Goal: Information Seeking & Learning: Check status

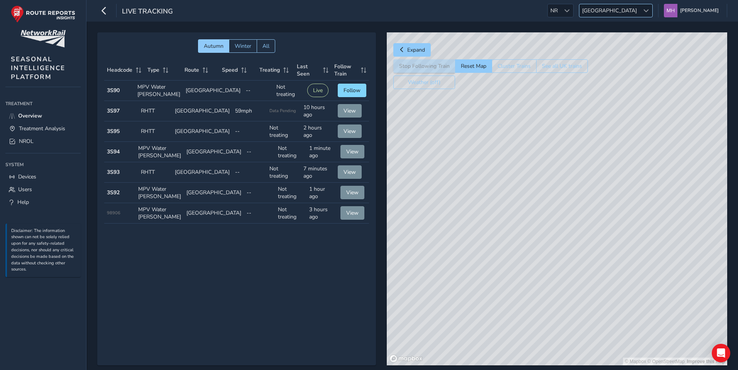
click at [620, 10] on span "[GEOGRAPHIC_DATA]" at bounding box center [609, 10] width 60 height 13
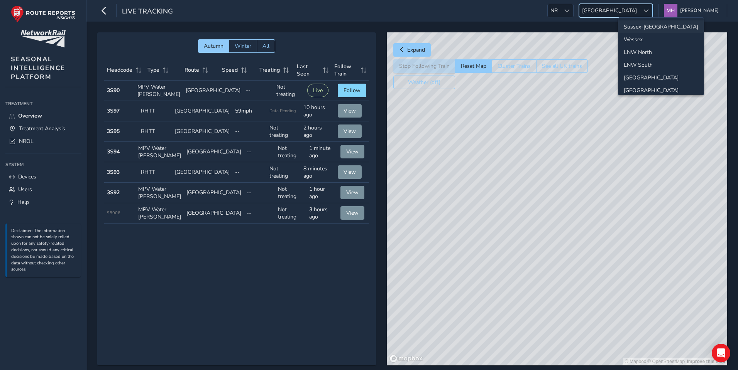
click at [634, 25] on li "Sussex-[GEOGRAPHIC_DATA]" at bounding box center [660, 26] width 85 height 13
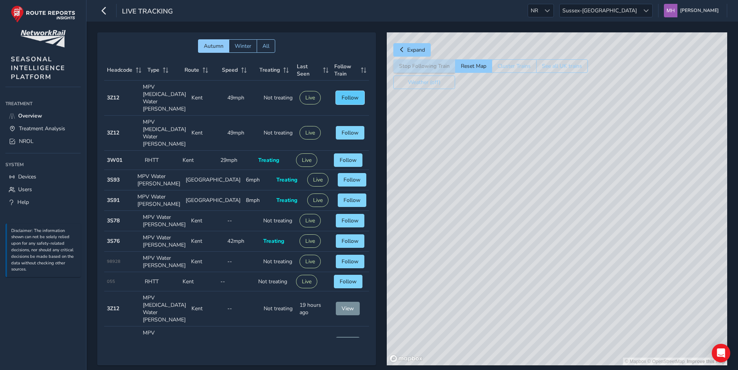
click at [348, 94] on span "Follow" at bounding box center [350, 97] width 17 height 7
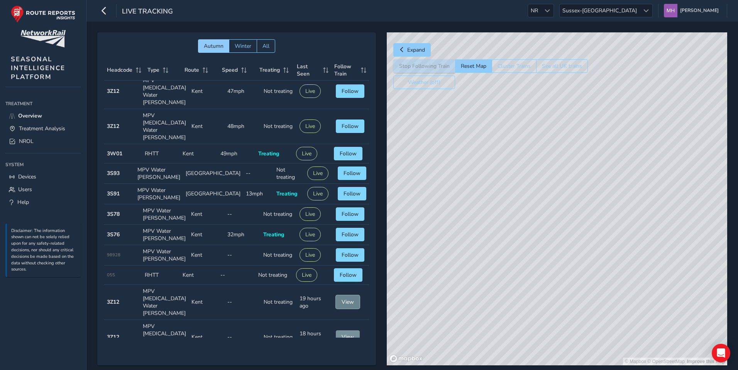
click at [342, 299] on span "View" at bounding box center [348, 302] width 12 height 7
click at [346, 334] on span "View" at bounding box center [348, 337] width 12 height 7
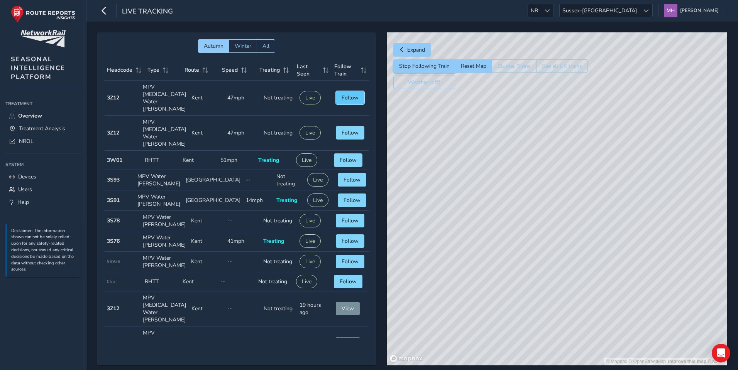
click at [348, 94] on span "Follow" at bounding box center [350, 97] width 17 height 7
click at [348, 94] on span "Following" at bounding box center [348, 97] width 24 height 7
click at [480, 66] on button "Reset Map" at bounding box center [473, 66] width 37 height 14
click at [342, 94] on span "Follow" at bounding box center [350, 97] width 17 height 7
click at [470, 66] on button "Reset Map" at bounding box center [473, 66] width 37 height 14
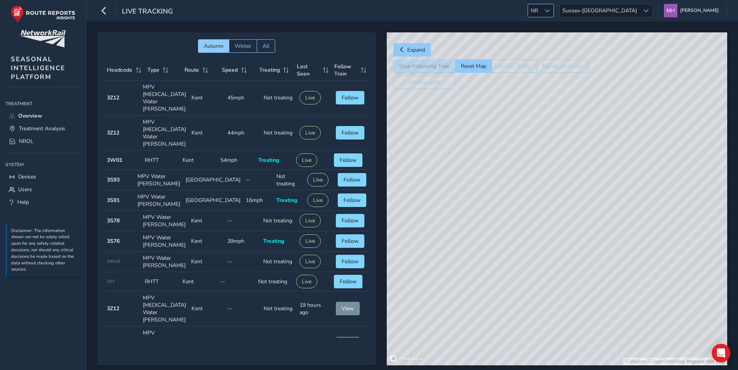
click at [541, 8] on span "NR" at bounding box center [534, 10] width 13 height 13
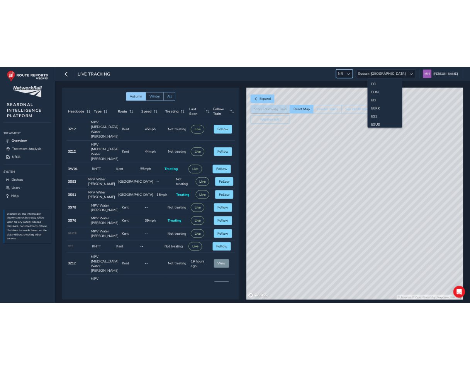
scroll to position [79, 0]
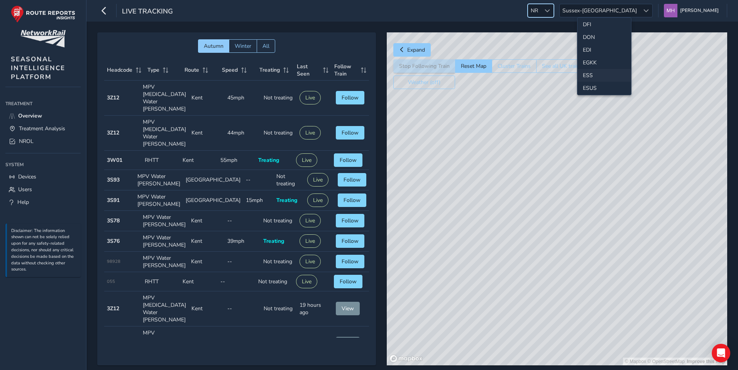
click at [592, 73] on li "ESS" at bounding box center [604, 75] width 54 height 13
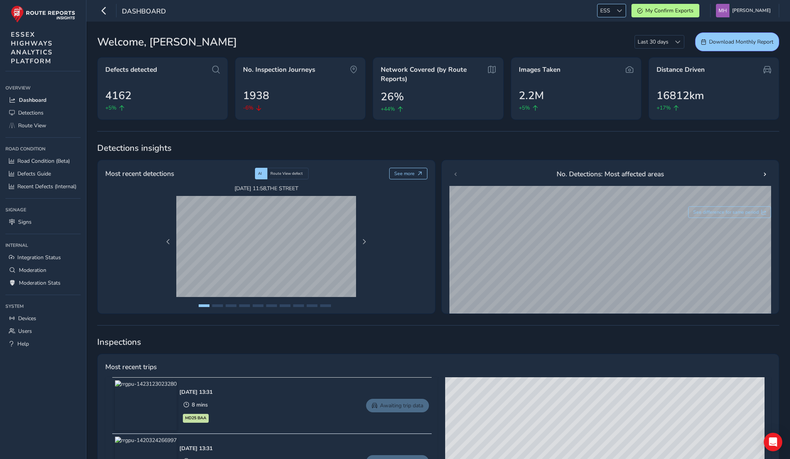
click at [613, 8] on span "ESS" at bounding box center [605, 10] width 15 height 13
click at [620, 42] on li "NR" at bounding box center [631, 42] width 54 height 13
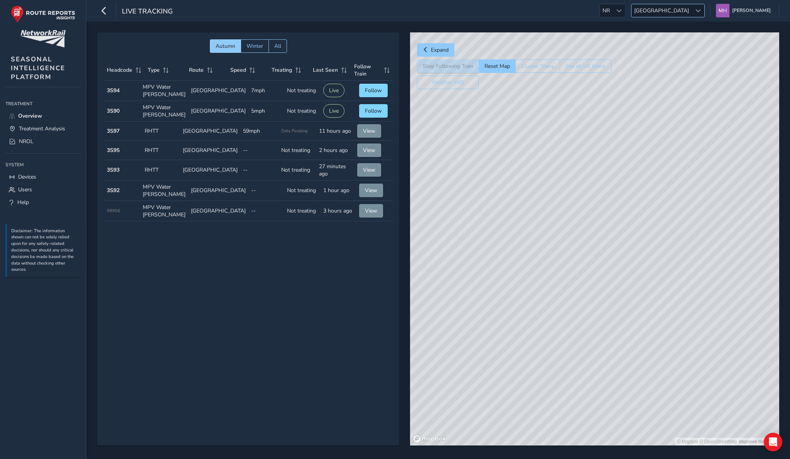
click at [692, 14] on span "[GEOGRAPHIC_DATA]" at bounding box center [662, 10] width 60 height 13
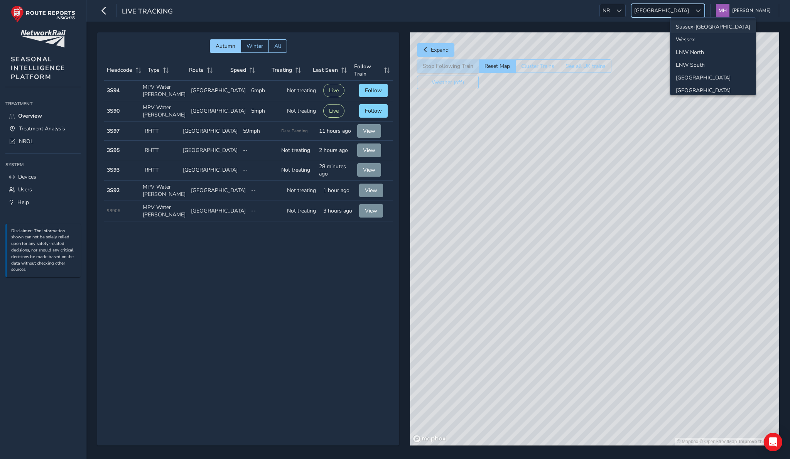
click at [695, 29] on li "Sussex-[GEOGRAPHIC_DATA]" at bounding box center [713, 26] width 85 height 13
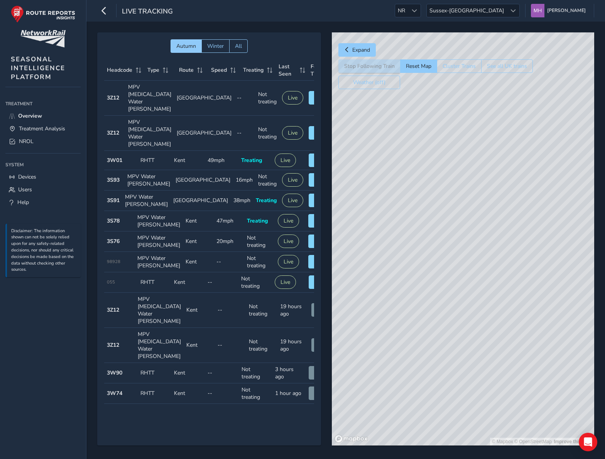
click at [126, 41] on span "Autumn Winter All" at bounding box center [209, 46] width 210 height 14
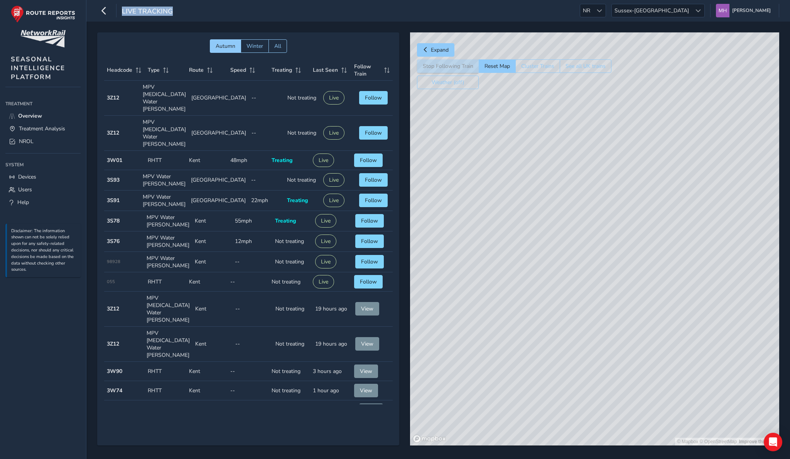
drag, startPoint x: 122, startPoint y: 14, endPoint x: 174, endPoint y: 14, distance: 52.5
click at [174, 14] on div "Live Tracking NR NR Sussex-Kent Sussex-Kent Mikko Haavisto Colour Scheme: Dark …" at bounding box center [438, 11] width 704 height 22
drag, startPoint x: 147, startPoint y: 88, endPoint x: 177, endPoint y: 94, distance: 30.3
click at [177, 94] on td "Type MPV T3 Water Jetter" at bounding box center [164, 98] width 49 height 35
click at [187, 41] on span "Autumn Winter All" at bounding box center [248, 46] width 289 height 14
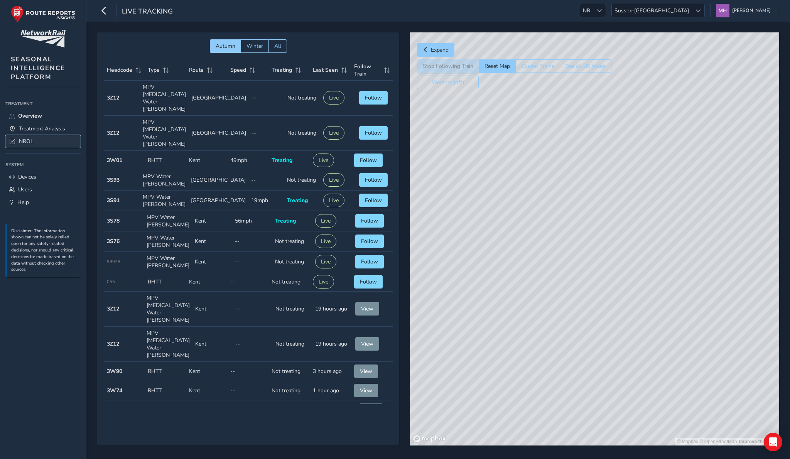
click at [30, 142] on span "NROL" at bounding box center [26, 141] width 15 height 7
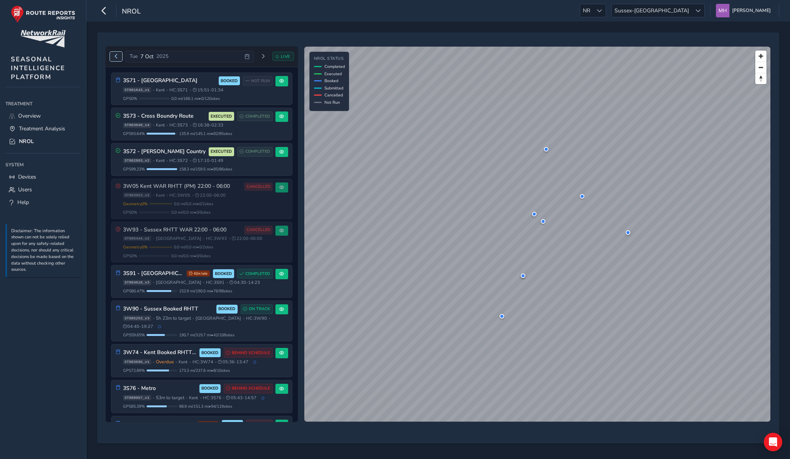
click at [117, 55] on span "Previous day" at bounding box center [116, 56] width 5 height 5
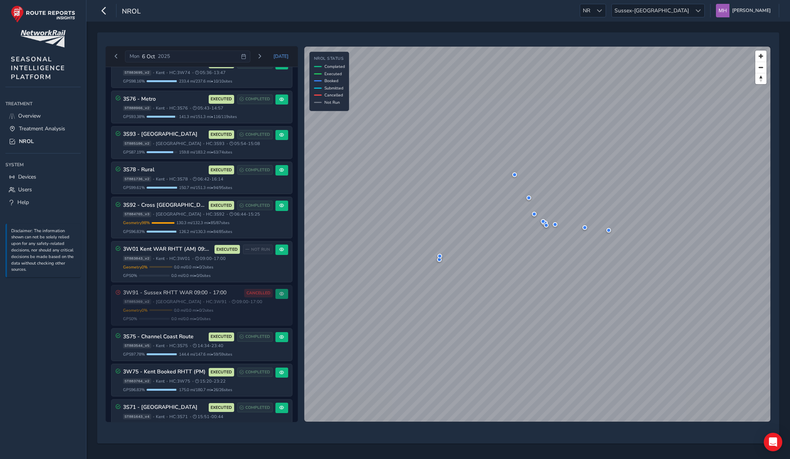
scroll to position [211, 0]
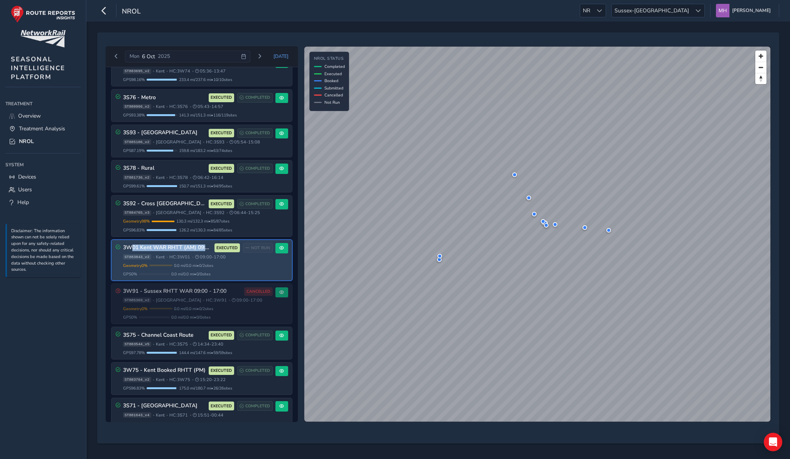
drag, startPoint x: 205, startPoint y: 247, endPoint x: 133, endPoint y: 247, distance: 71.4
click at [133, 247] on h3 "3W01 Kent WAR RHTT (AM) 09:00 - 17:00" at bounding box center [167, 248] width 89 height 7
click at [174, 248] on h3 "3W01 Kent WAR RHTT (AM) 09:00 - 17:00" at bounding box center [167, 248] width 89 height 7
click at [281, 248] on button at bounding box center [282, 248] width 13 height 10
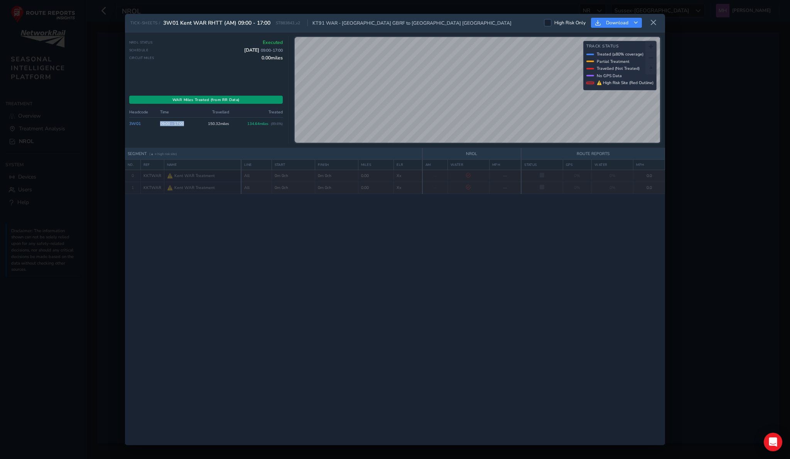
drag, startPoint x: 158, startPoint y: 122, endPoint x: 182, endPoint y: 123, distance: 24.0
click at [182, 123] on td "09:00 - 17:00" at bounding box center [177, 124] width 39 height 12
drag, startPoint x: 260, startPoint y: 51, endPoint x: 285, endPoint y: 51, distance: 24.3
click at [285, 51] on div "NROL Status Executed Schedule 6 Oct 2025 09:00 - 17:00 Circuit Miles 0.00 miles…" at bounding box center [209, 89] width 160 height 107
click at [238, 60] on div "Circuit Miles 0.00 miles" at bounding box center [206, 58] width 154 height 6
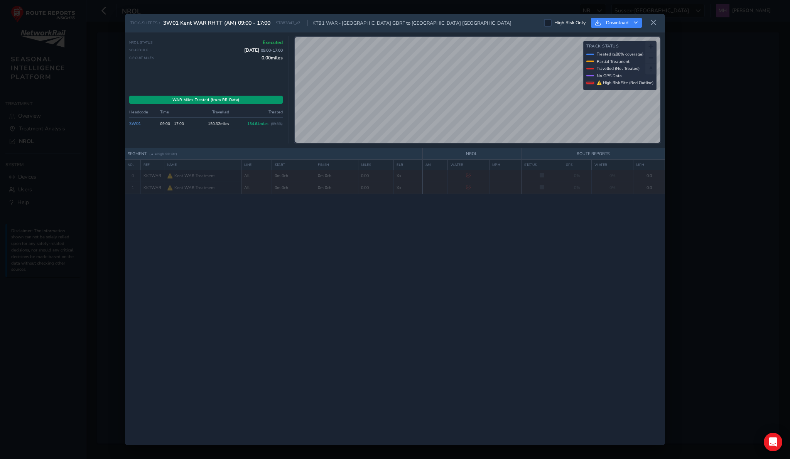
click at [184, 81] on div "NROL Status Executed Schedule [DATE] 09:00 - 17:00 Circuit Miles 0.00 miles" at bounding box center [206, 63] width 154 height 48
drag, startPoint x: 205, startPoint y: 125, endPoint x: 236, endPoint y: 125, distance: 30.9
click at [236, 125] on tr "3W01 09:00 - 17:00 150.32 miles 134.64 miles ( 89.6 %)" at bounding box center [206, 124] width 154 height 12
drag, startPoint x: 247, startPoint y: 124, endPoint x: 272, endPoint y: 124, distance: 25.9
click at [272, 124] on td "134.64 miles ( 89.6 %)" at bounding box center [257, 124] width 51 height 12
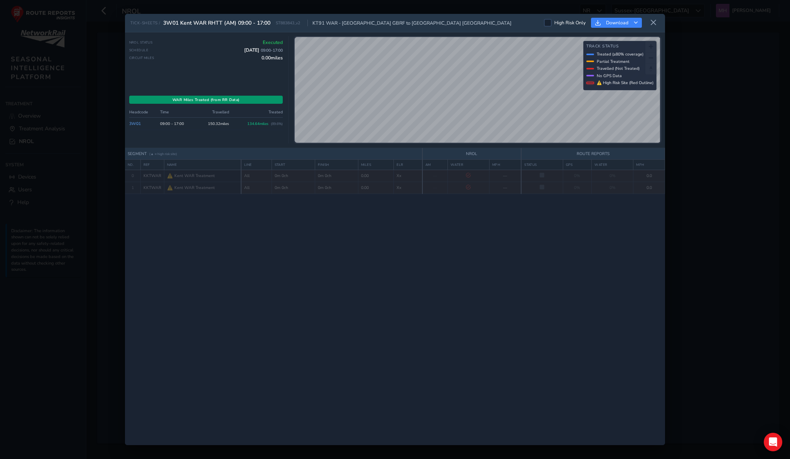
click at [220, 137] on div "WAR Miles Treated (from RR Data) Headcode Time Travelled Treated 3W01 09:00 - 1…" at bounding box center [206, 120] width 154 height 48
drag, startPoint x: 164, startPoint y: 23, endPoint x: 258, endPoint y: 25, distance: 94.2
click at [258, 25] on span "3W01 Kent WAR RHTT (AM) 09:00 - 17:00" at bounding box center [216, 22] width 107 height 7
click at [273, 26] on div "TICK-SHEETS / 3W01 Kent WAR RHTT (AM) 09:00 - 17:00 ST883843_v2 KT91 WAR - Tonb…" at bounding box center [320, 22] width 381 height 7
drag, startPoint x: 285, startPoint y: 123, endPoint x: 128, endPoint y: 125, distance: 156.7
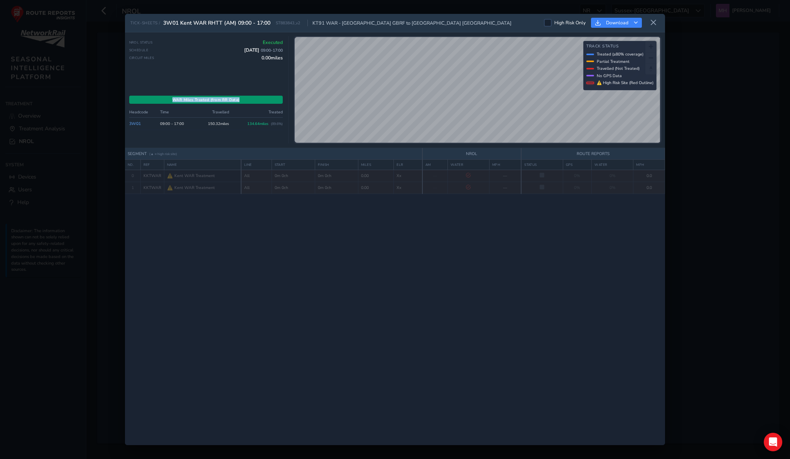
click at [128, 125] on div "NROL Status Executed Schedule 6 Oct 2025 09:00 - 17:00 Circuit Miles 0.00 miles…" at bounding box center [395, 90] width 540 height 116
click at [159, 128] on td "09:00 - 17:00" at bounding box center [177, 124] width 39 height 12
click at [654, 21] on icon at bounding box center [653, 22] width 7 height 7
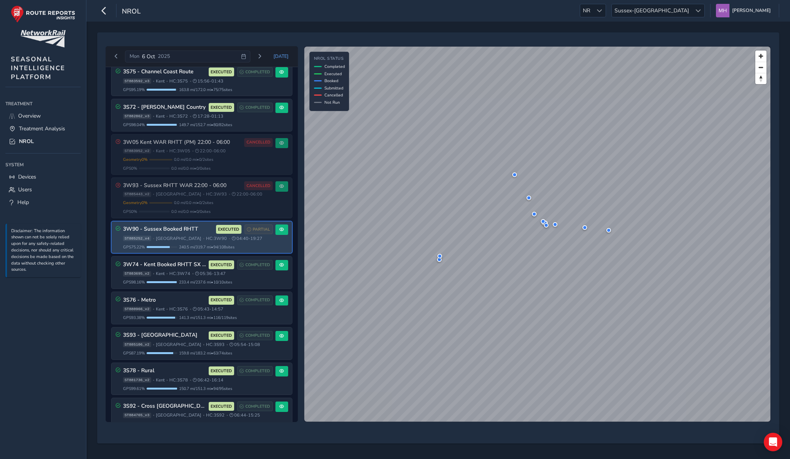
scroll to position [10, 0]
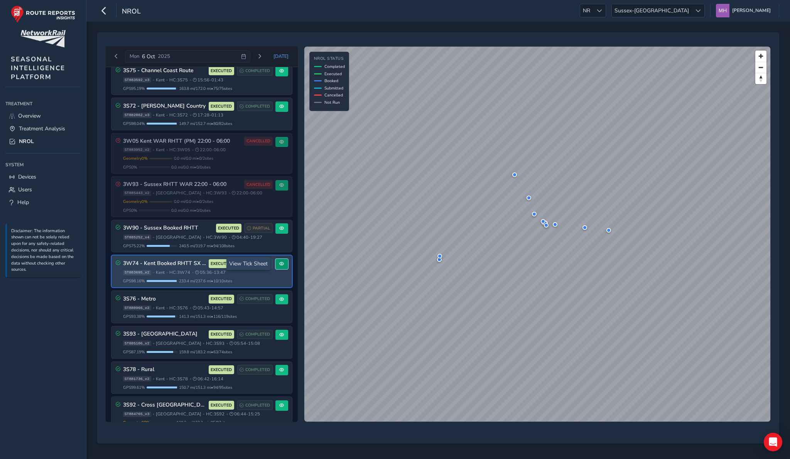
click at [283, 263] on button at bounding box center [282, 264] width 13 height 10
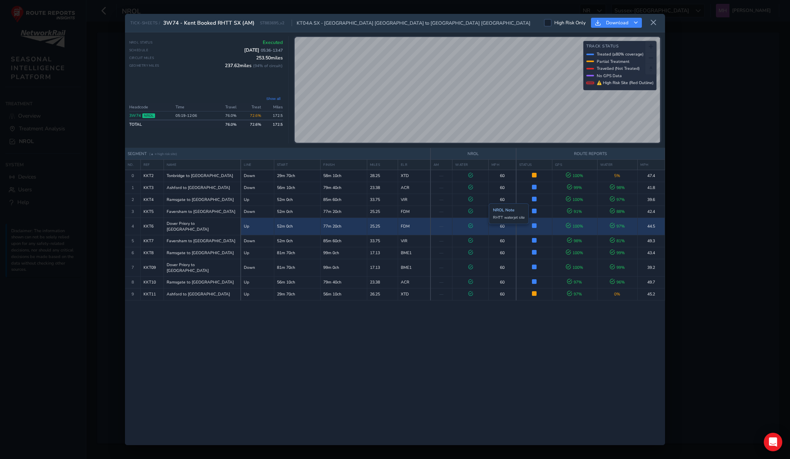
click at [483, 223] on td at bounding box center [471, 226] width 36 height 17
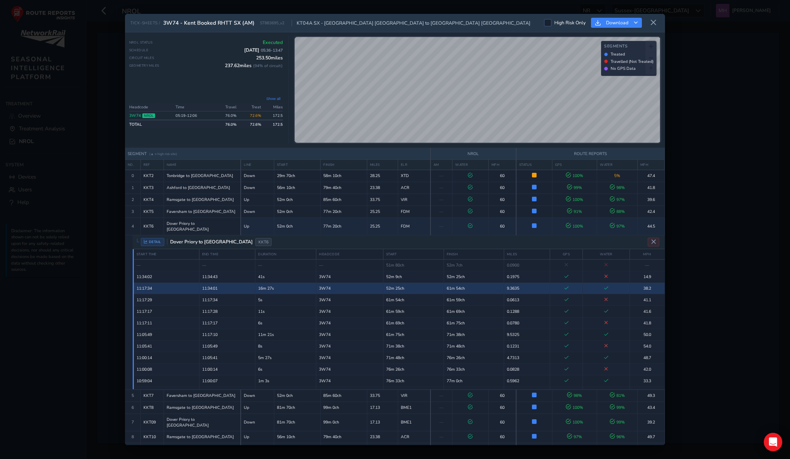
scroll to position [5, 0]
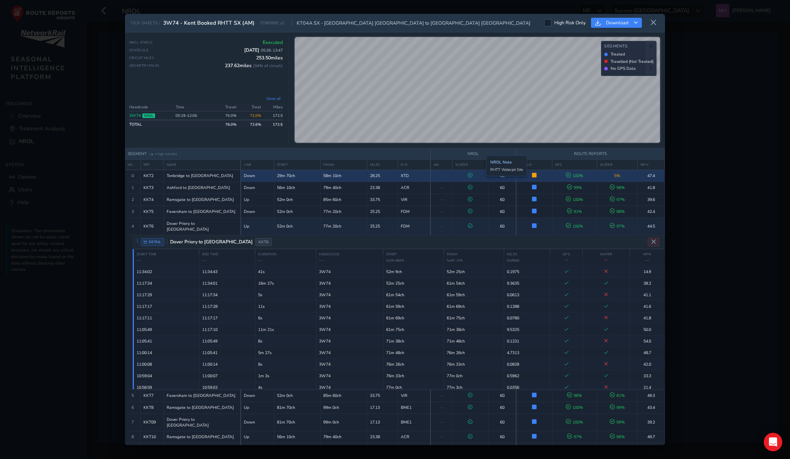
click at [481, 174] on td at bounding box center [471, 176] width 36 height 12
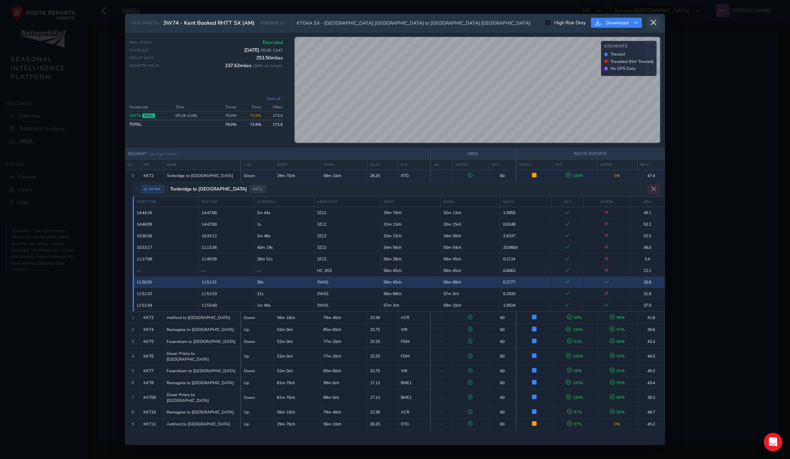
click at [656, 20] on icon at bounding box center [653, 22] width 7 height 7
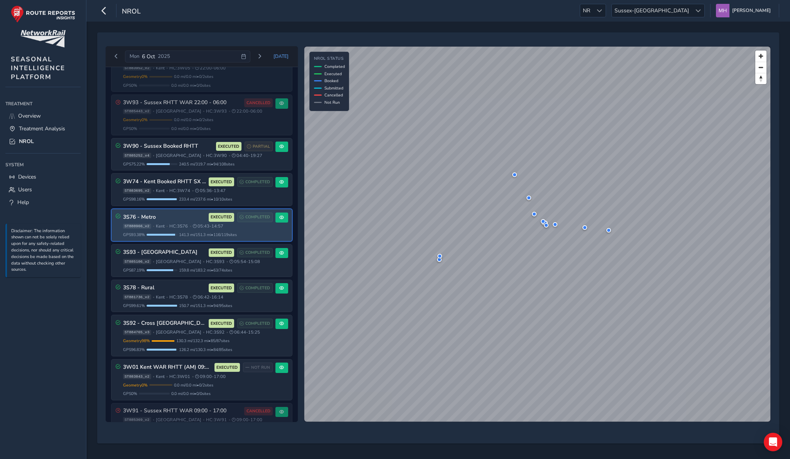
scroll to position [98, 0]
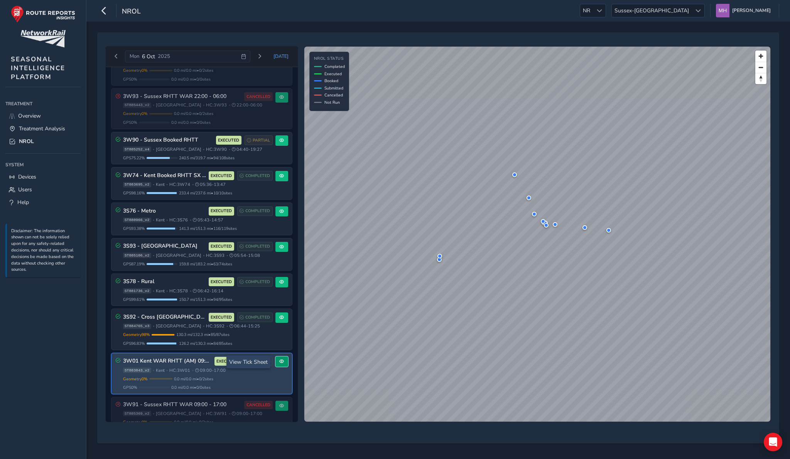
click at [279, 367] on button at bounding box center [282, 362] width 13 height 10
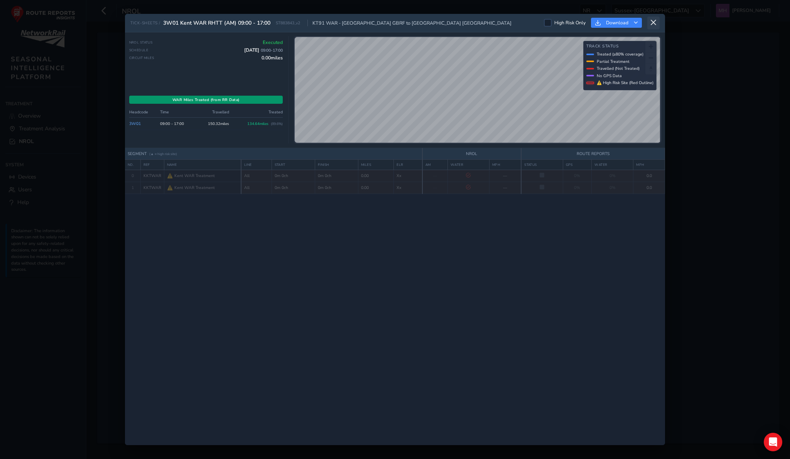
click at [656, 24] on icon at bounding box center [653, 22] width 7 height 7
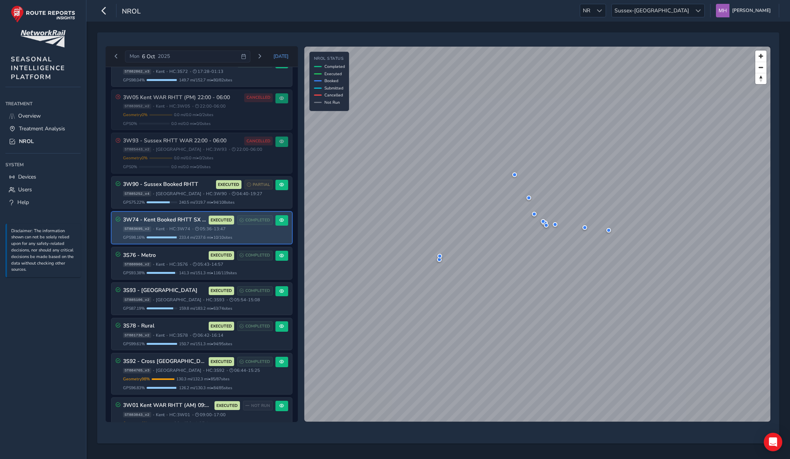
scroll to position [57, 0]
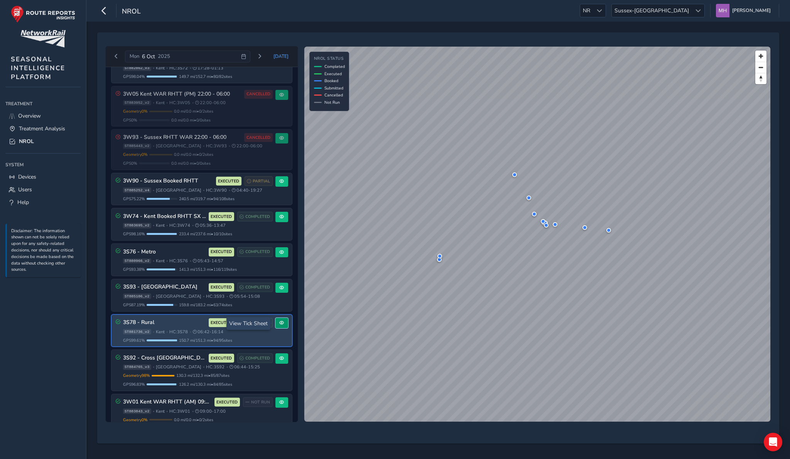
click at [281, 325] on span at bounding box center [281, 323] width 5 height 5
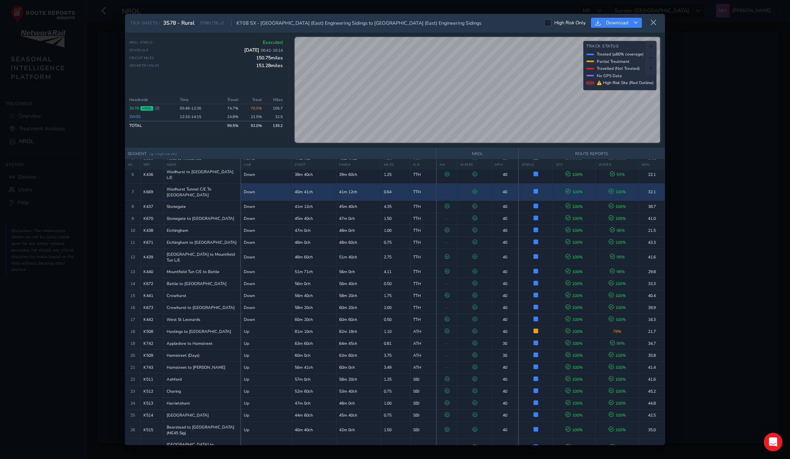
scroll to position [98, 0]
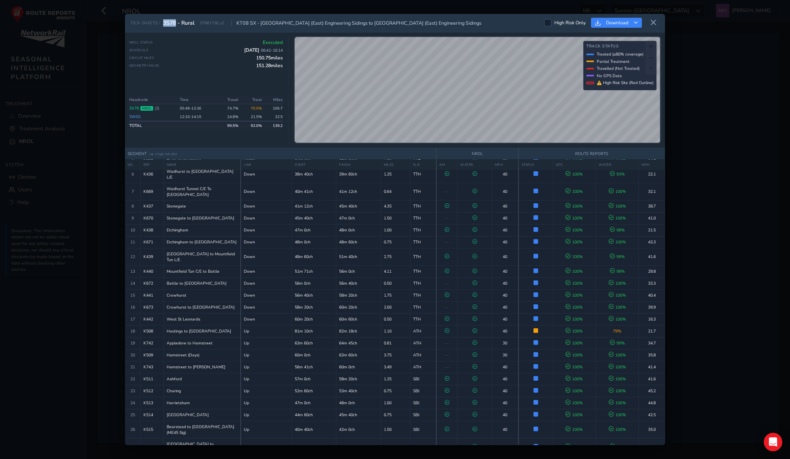
drag, startPoint x: 163, startPoint y: 24, endPoint x: 177, endPoint y: 24, distance: 13.5
click at [177, 24] on span "3S78 - Rural" at bounding box center [178, 22] width 31 height 7
click at [200, 66] on div "Geometry Miles 151.28 miles" at bounding box center [206, 66] width 154 height 6
drag, startPoint x: 283, startPoint y: 51, endPoint x: 260, endPoint y: 52, distance: 23.6
click at [260, 52] on div "NROL Status Executed Schedule 6 Oct 2025 06:42 - 16:14 Circuit Miles 150.75 mil…" at bounding box center [209, 89] width 160 height 107
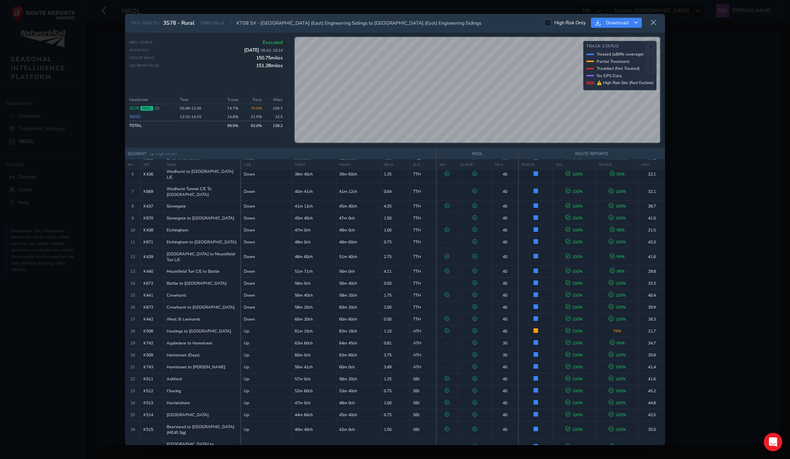
click at [220, 63] on div "NROL Status Executed Schedule 6 Oct 2025 06:42 - 16:14 Circuit Miles 150.75 mil…" at bounding box center [206, 63] width 154 height 48
drag, startPoint x: 262, startPoint y: 108, endPoint x: 249, endPoint y: 108, distance: 13.1
click at [249, 108] on td "70.5%" at bounding box center [253, 108] width 24 height 8
click at [244, 117] on td "21.5%" at bounding box center [253, 117] width 24 height 9
drag, startPoint x: 284, startPoint y: 52, endPoint x: 262, endPoint y: 54, distance: 22.1
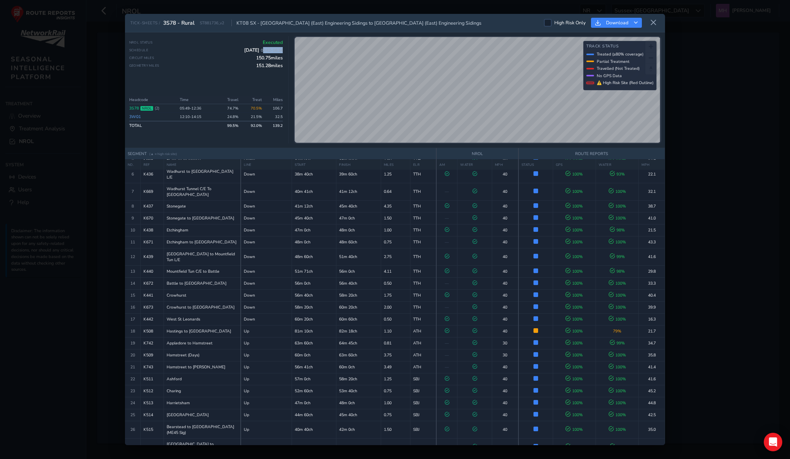
click at [262, 54] on div "NROL Status Executed Schedule 6 Oct 2025 06:42 - 16:14 Circuit Miles 150.75 mil…" at bounding box center [209, 89] width 160 height 107
click at [228, 69] on div "Geometry Miles 151.28 miles" at bounding box center [206, 66] width 154 height 6
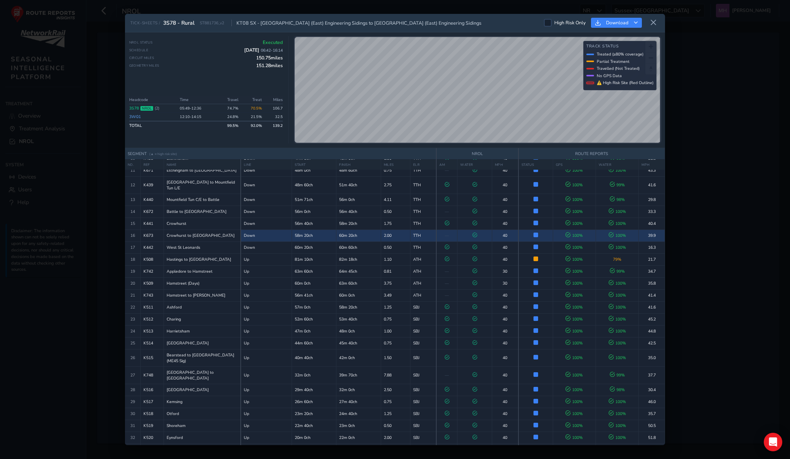
scroll to position [167, 0]
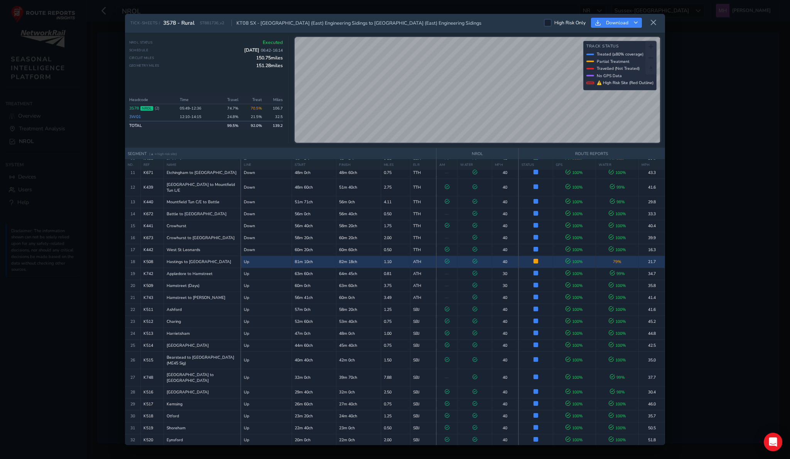
click at [487, 256] on td at bounding box center [475, 262] width 34 height 12
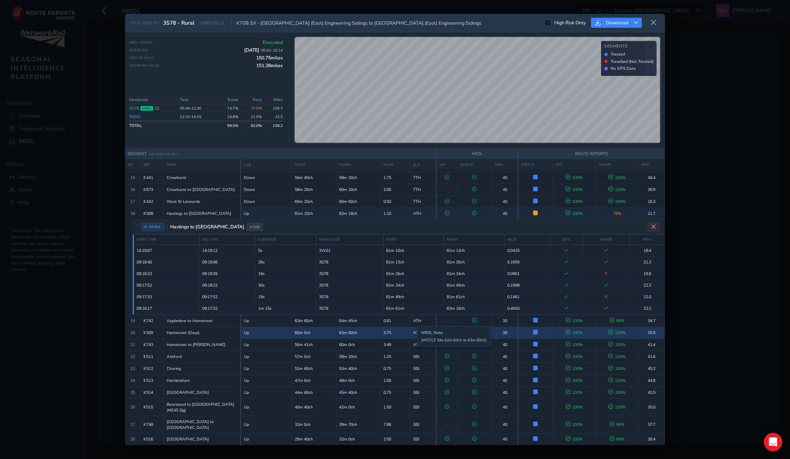
scroll to position [220, 0]
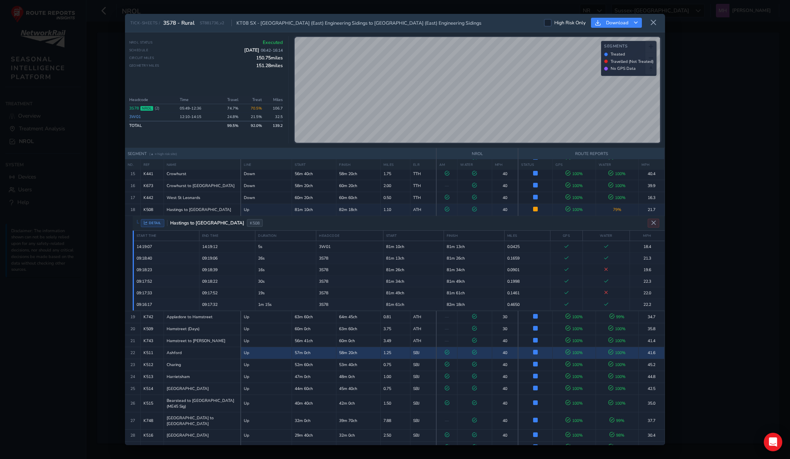
click at [486, 347] on td at bounding box center [475, 353] width 34 height 12
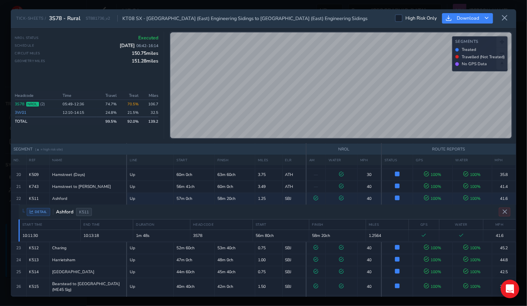
scroll to position [274, 0]
click at [506, 15] on icon at bounding box center [504, 18] width 7 height 7
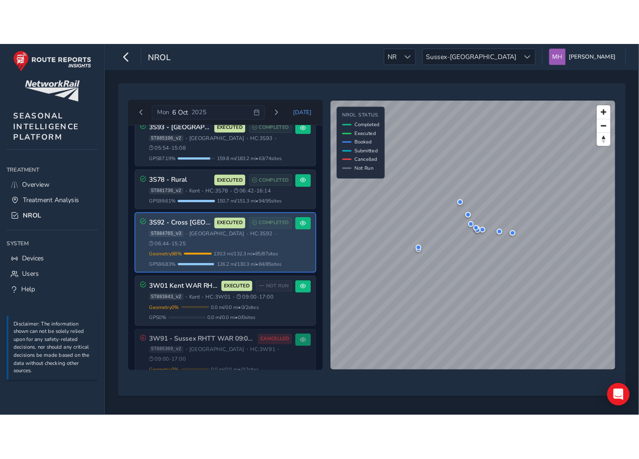
scroll to position [302, 0]
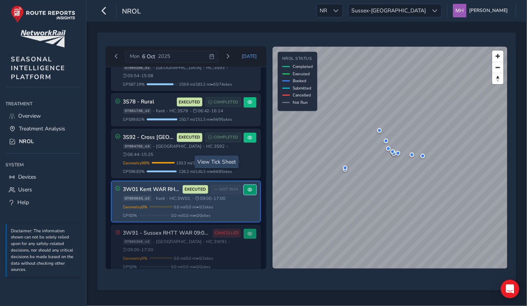
click at [247, 188] on span at bounding box center [249, 190] width 5 height 5
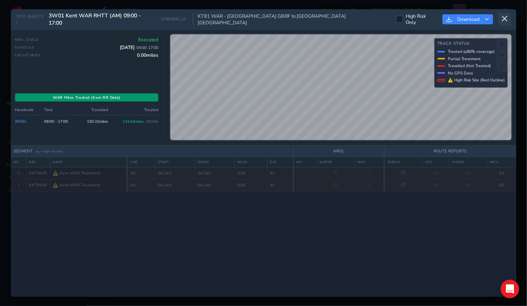
click at [505, 17] on icon at bounding box center [504, 18] width 7 height 7
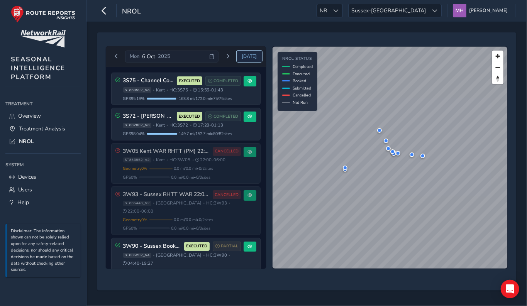
click at [254, 57] on span "[DATE]" at bounding box center [249, 56] width 15 height 6
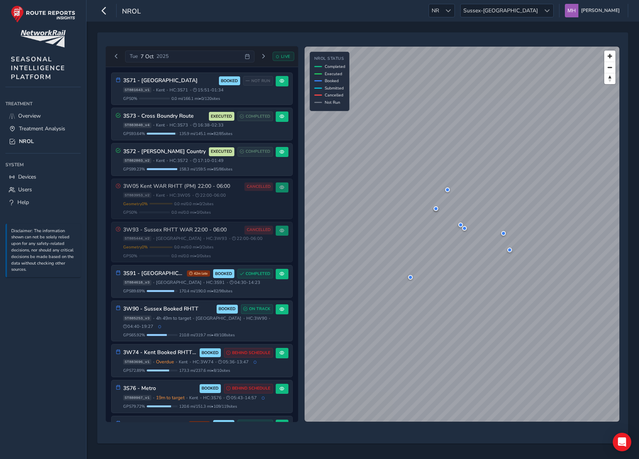
click at [190, 36] on div "Tue 7 Oct 2025 LIVE 3S71 - North Kent Route BOOKED NOT RUN ST881643_v1 • Kent •…" at bounding box center [362, 237] width 531 height 411
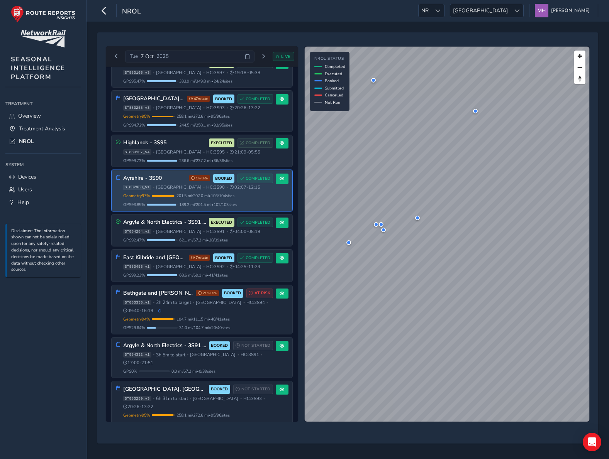
scroll to position [25, 0]
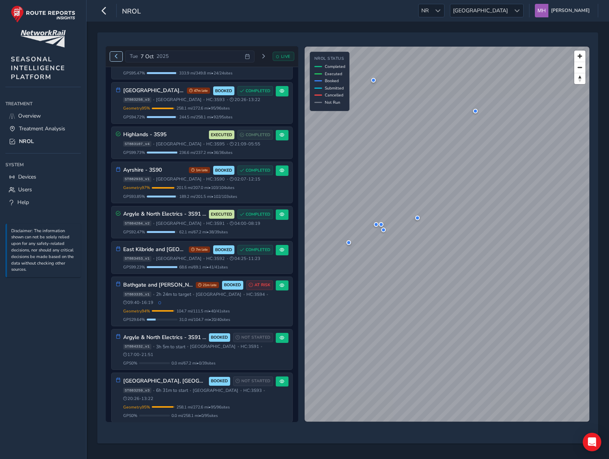
click at [114, 56] on span "Previous day" at bounding box center [116, 56] width 5 height 5
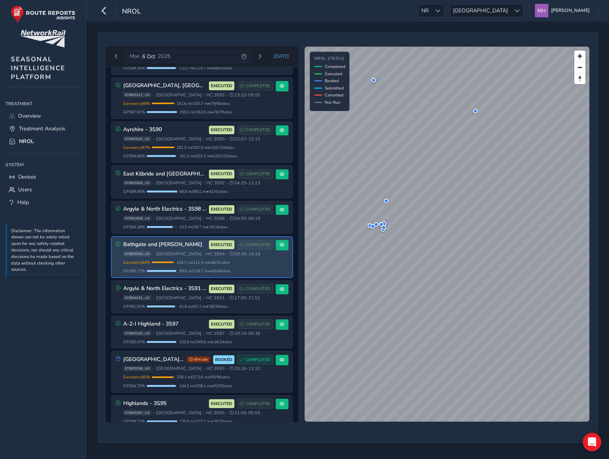
scroll to position [88, 0]
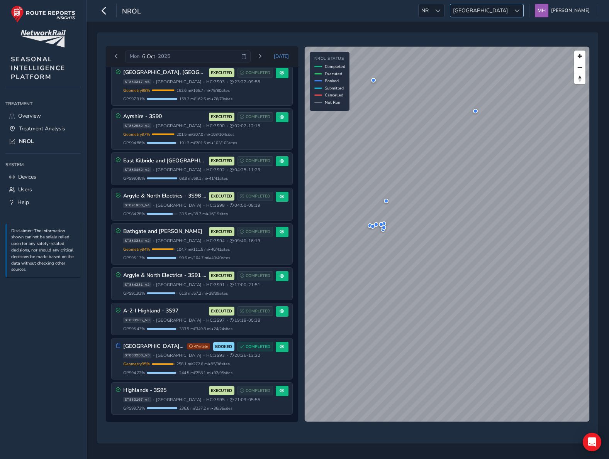
click at [508, 11] on span "[GEOGRAPHIC_DATA]" at bounding box center [480, 10] width 60 height 13
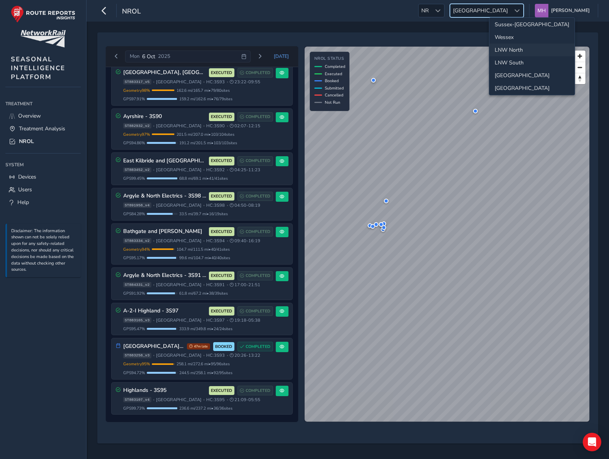
scroll to position [0, 0]
click at [509, 26] on li "Sussex-[GEOGRAPHIC_DATA]" at bounding box center [531, 26] width 85 height 13
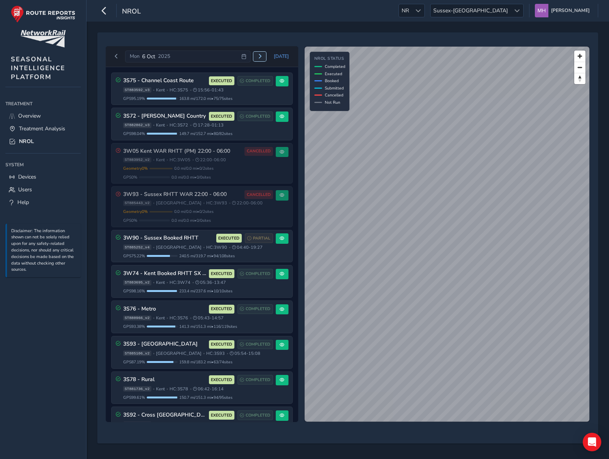
click at [259, 57] on button "Next day" at bounding box center [259, 57] width 13 height 10
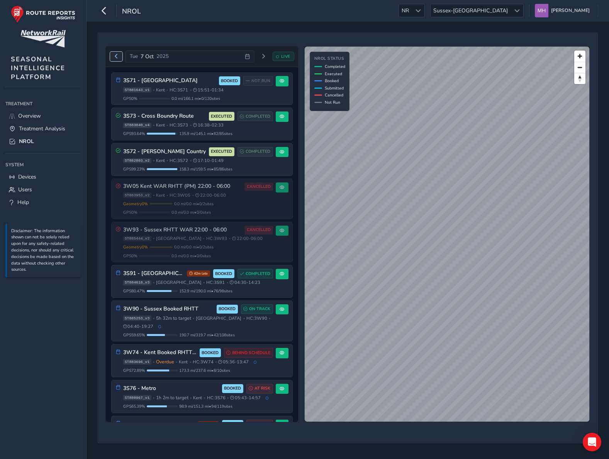
click at [117, 56] on span "Previous day" at bounding box center [116, 56] width 5 height 5
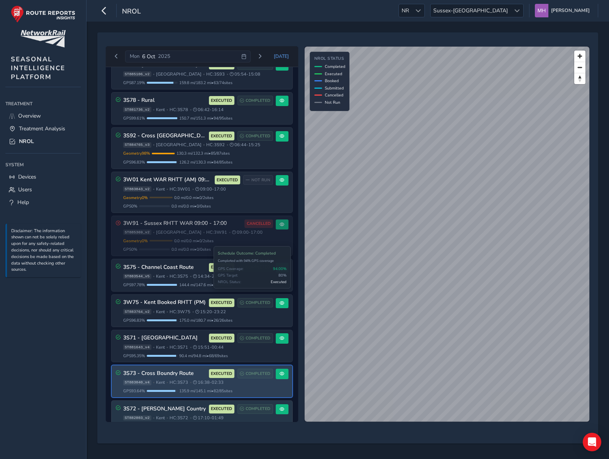
scroll to position [267, 0]
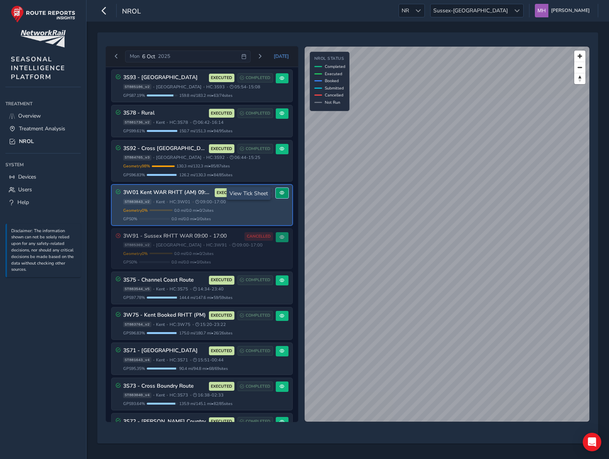
click at [276, 195] on button at bounding box center [282, 193] width 13 height 10
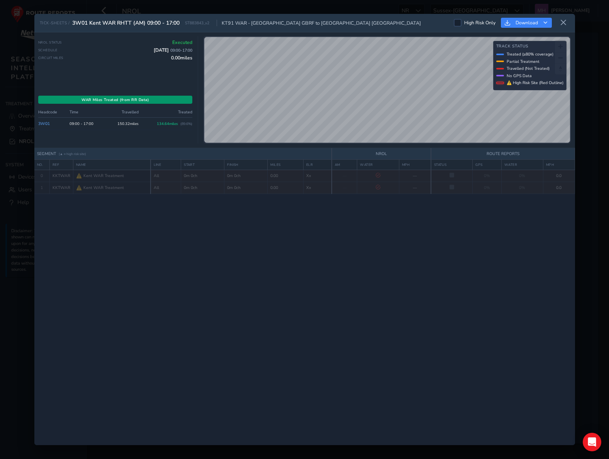
click at [93, 73] on div "NROL Status Executed Schedule 6 Oct 2025 09:00 - 17:00 Circuit Miles 0.00 miles" at bounding box center [115, 63] width 154 height 48
click at [564, 23] on icon at bounding box center [563, 22] width 7 height 7
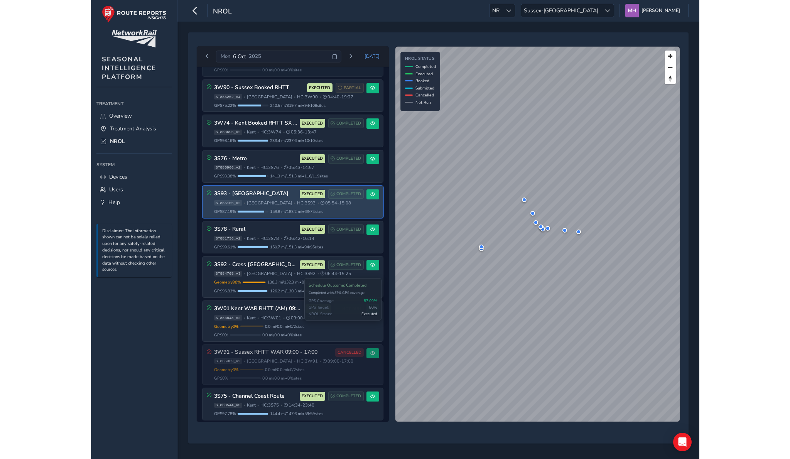
scroll to position [155, 0]
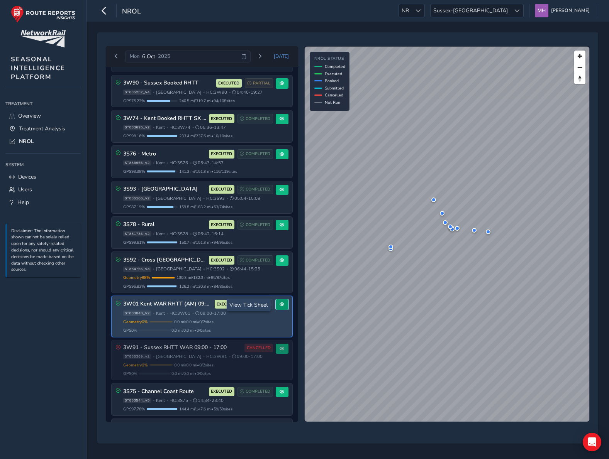
click at [280, 304] on span at bounding box center [281, 304] width 5 height 5
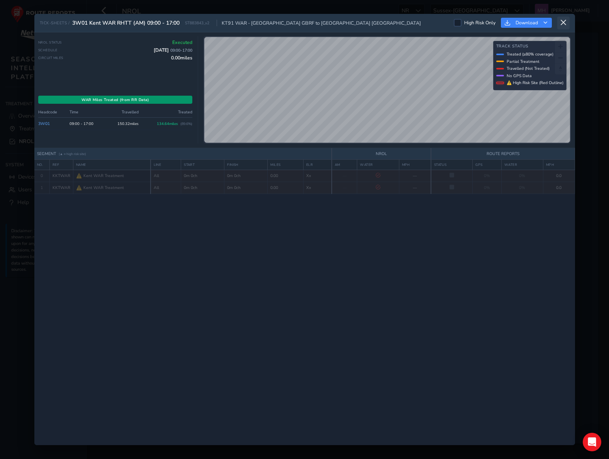
click at [561, 25] on icon at bounding box center [563, 22] width 7 height 7
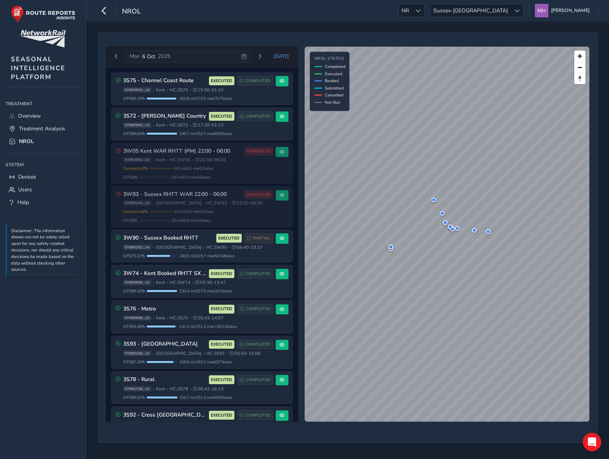
click at [177, 30] on div "Mon 6 Oct 2025 Today 3S75 - Channel Coast Route EXECUTED COMPLETED ST883592_v3 …" at bounding box center [347, 241] width 522 height 438
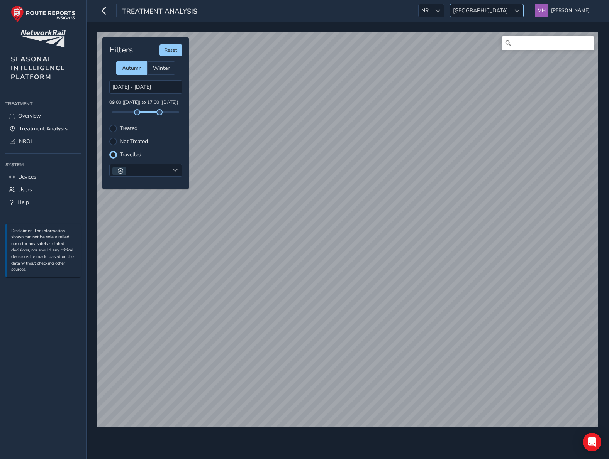
click at [510, 10] on span "[GEOGRAPHIC_DATA]" at bounding box center [480, 10] width 60 height 13
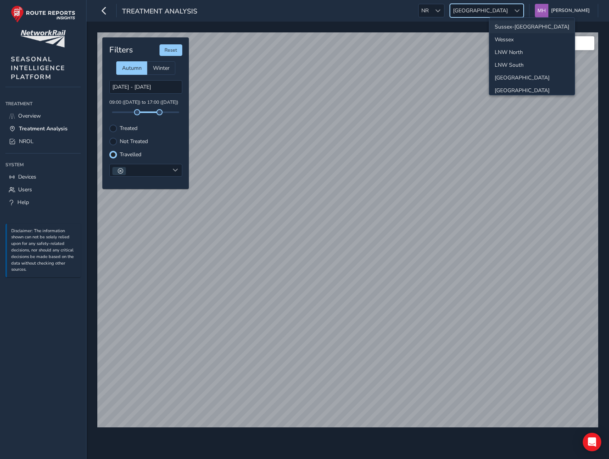
click at [511, 24] on li "Sussex-[GEOGRAPHIC_DATA]" at bounding box center [531, 26] width 85 height 13
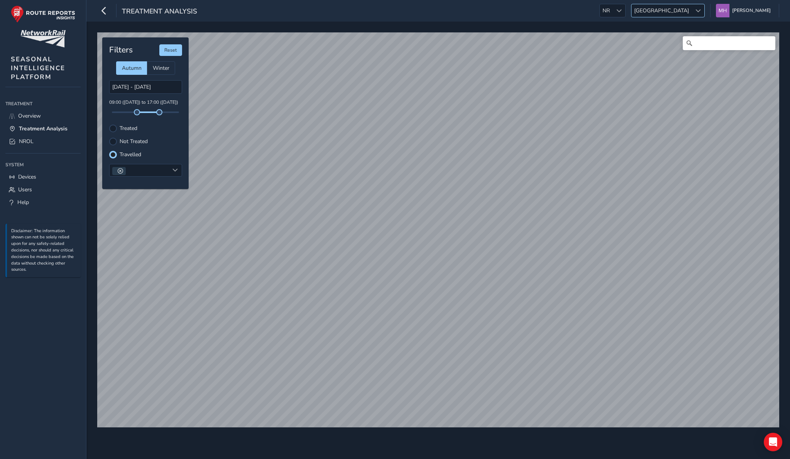
click at [692, 12] on span "[GEOGRAPHIC_DATA]" at bounding box center [662, 10] width 60 height 13
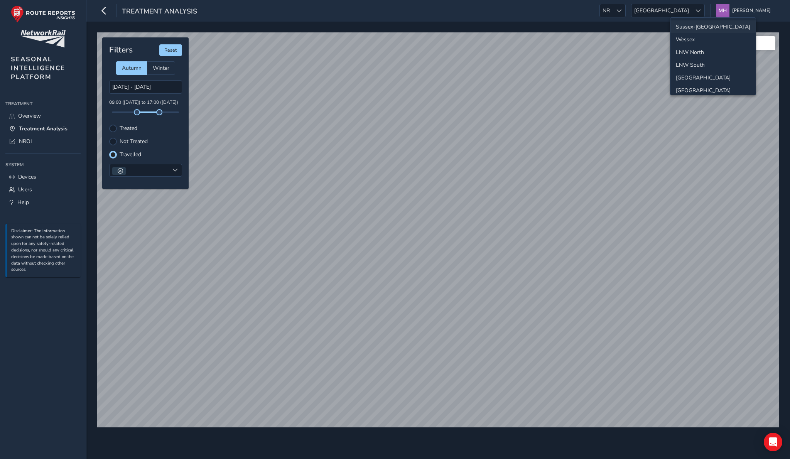
click at [692, 25] on li "Sussex-[GEOGRAPHIC_DATA]" at bounding box center [713, 26] width 85 height 13
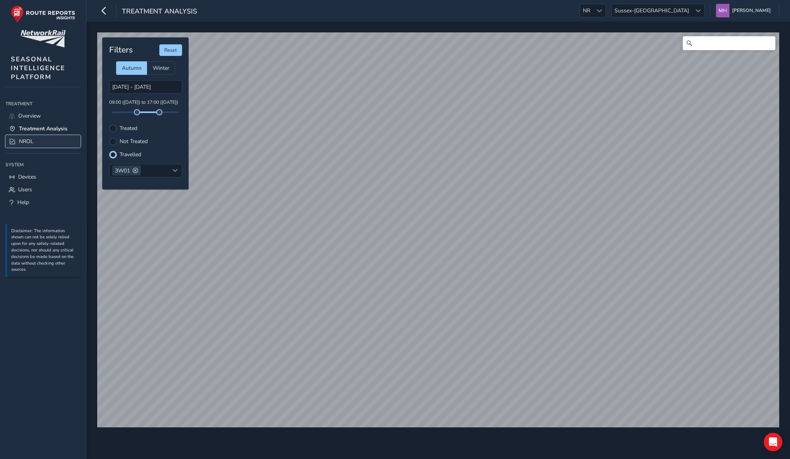
click at [25, 141] on span "NROL" at bounding box center [26, 141] width 15 height 7
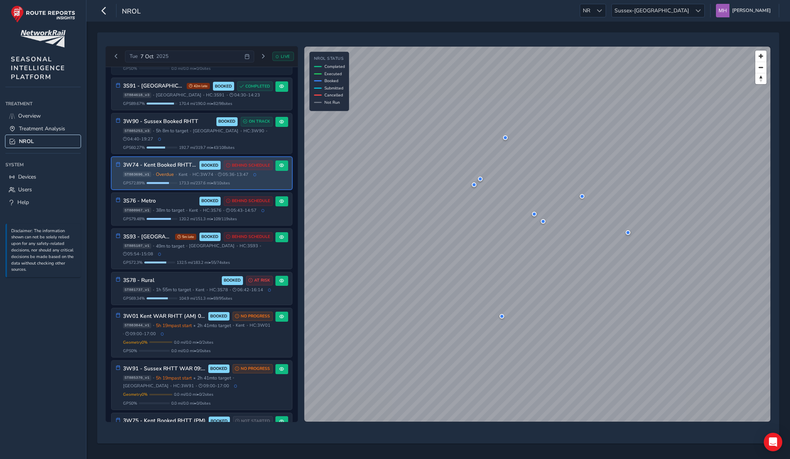
scroll to position [190, 0]
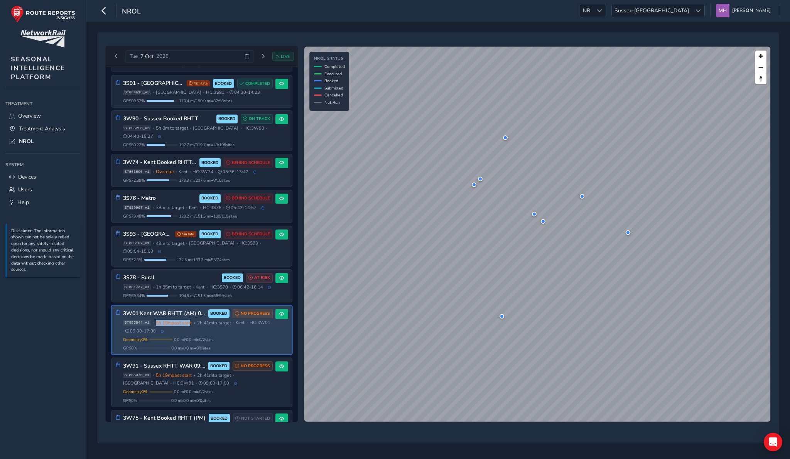
drag, startPoint x: 156, startPoint y: 324, endPoint x: 191, endPoint y: 326, distance: 35.2
click at [191, 326] on span "5h 19m past start" at bounding box center [174, 323] width 36 height 6
click at [222, 326] on span "2h 41m to target" at bounding box center [214, 323] width 34 height 6
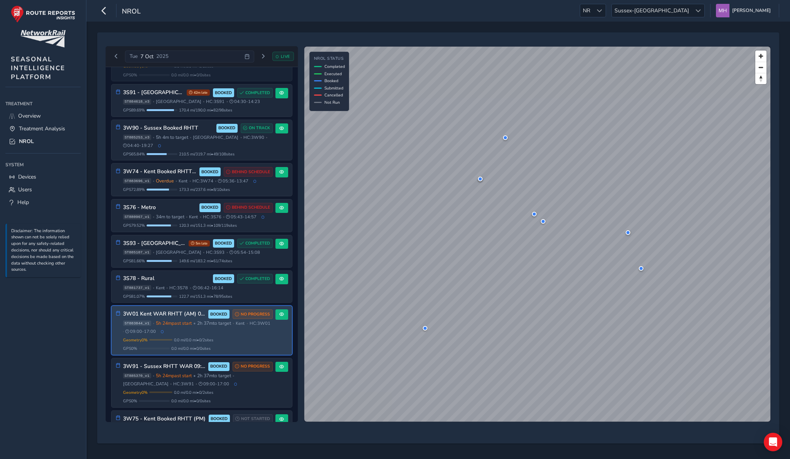
scroll to position [183, 0]
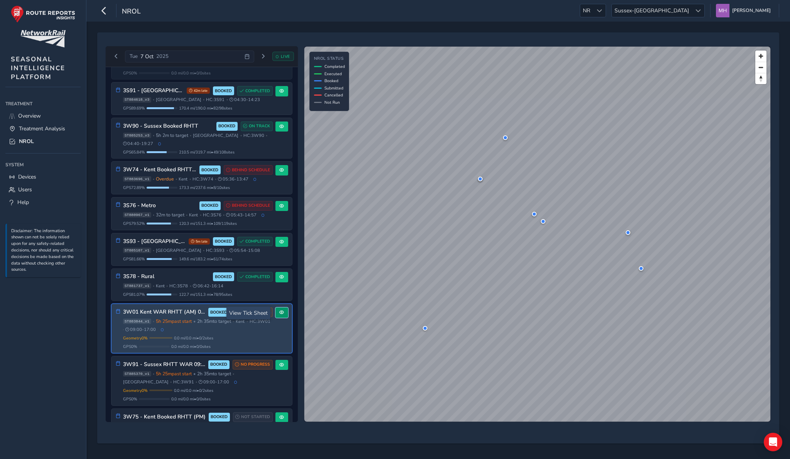
click at [279, 314] on span at bounding box center [281, 312] width 5 height 5
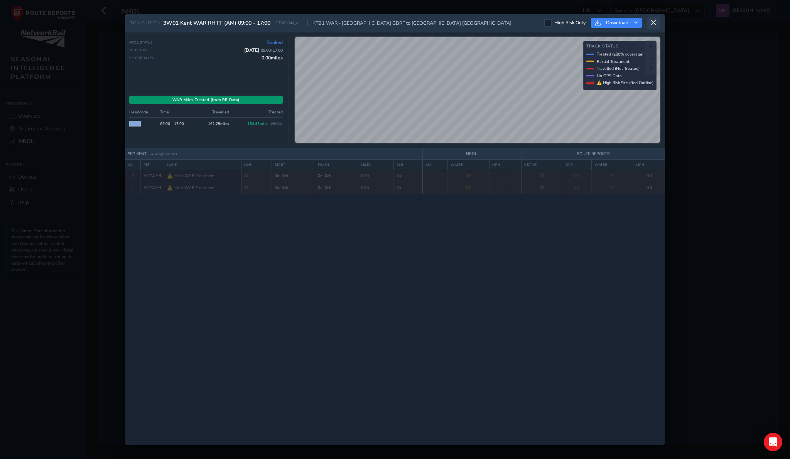
click at [653, 24] on icon at bounding box center [653, 22] width 7 height 7
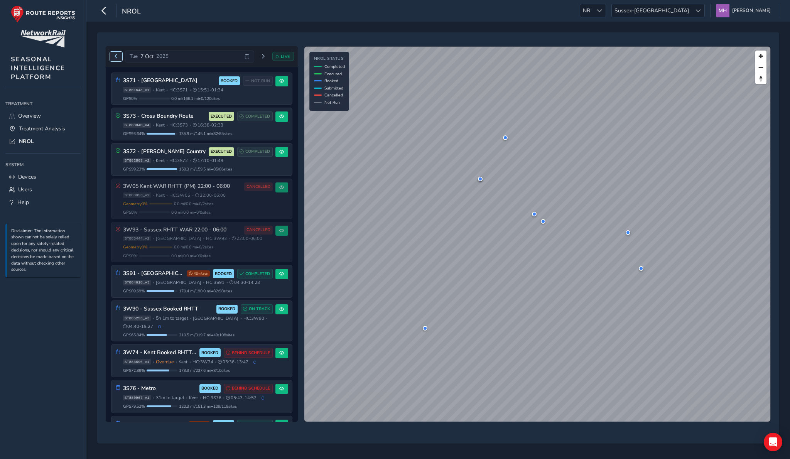
click at [114, 56] on span "Previous day" at bounding box center [116, 56] width 5 height 5
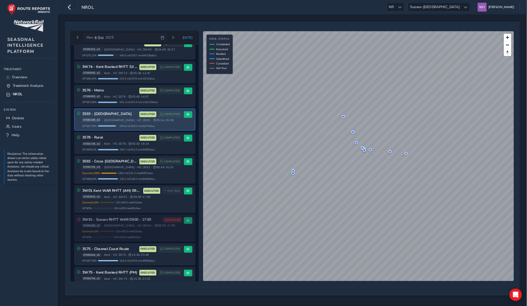
scroll to position [191, 0]
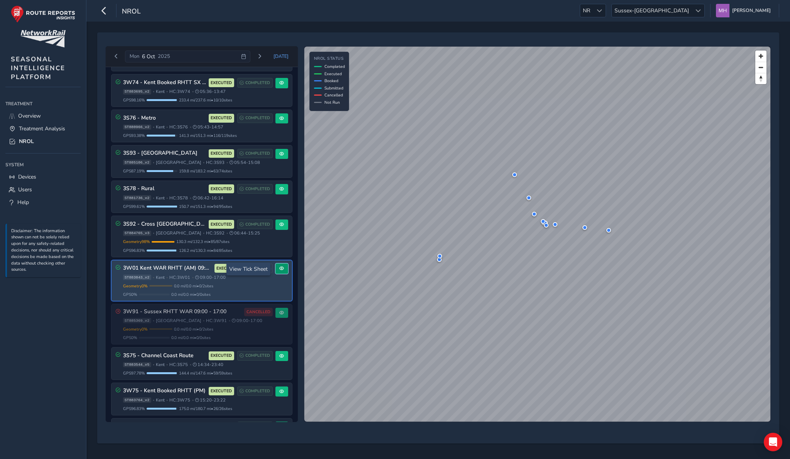
click at [279, 269] on span at bounding box center [281, 268] width 5 height 5
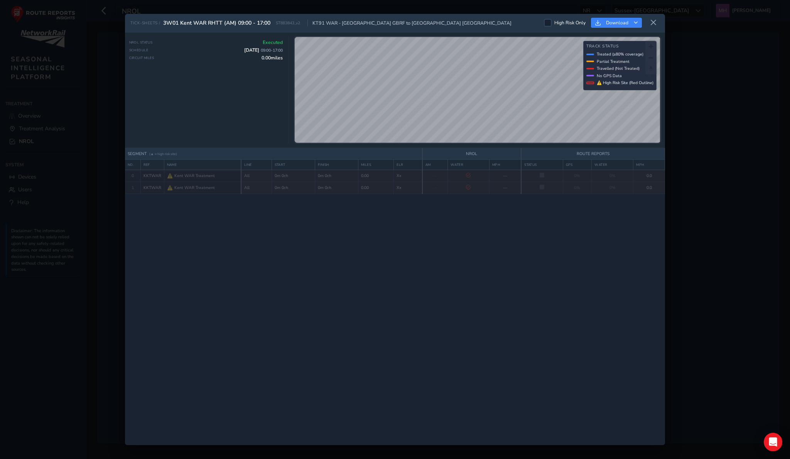
click at [200, 122] on div "NROL Status Executed Schedule [DATE] 09:00 - 17:00 Circuit Miles 0.00 miles" at bounding box center [206, 91] width 154 height 104
click at [221, 131] on div "WAR Miles Treated (from RR Data) Headcode Time Travelled Treated 3W01 09:00 - 1…" at bounding box center [206, 120] width 154 height 48
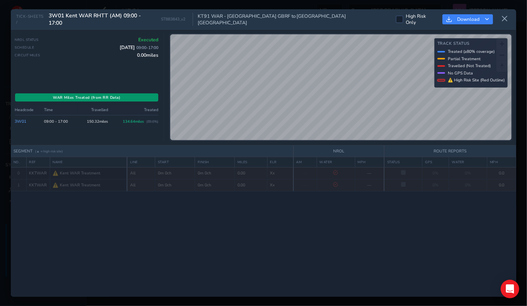
drag, startPoint x: 84, startPoint y: 118, endPoint x: 106, endPoint y: 119, distance: 22.0
click at [106, 119] on td "150.32 miles" at bounding box center [94, 121] width 33 height 12
click at [106, 129] on div "WAR Miles Treated (from RR Data) Headcode Time Travelled Treated 3W01 09:00 - 1…" at bounding box center [86, 117] width 143 height 48
drag, startPoint x: 120, startPoint y: 119, endPoint x: 142, endPoint y: 120, distance: 22.0
click at [142, 120] on td "134.64 miles ( 89.6 %)" at bounding box center [134, 121] width 48 height 12
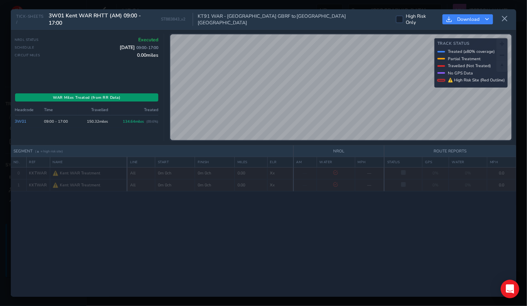
click at [113, 129] on div "WAR Miles Treated (from RR Data) Headcode Time Travelled Treated 3W01 09:00 - 1…" at bounding box center [86, 117] width 143 height 48
click at [507, 17] on icon at bounding box center [504, 18] width 7 height 7
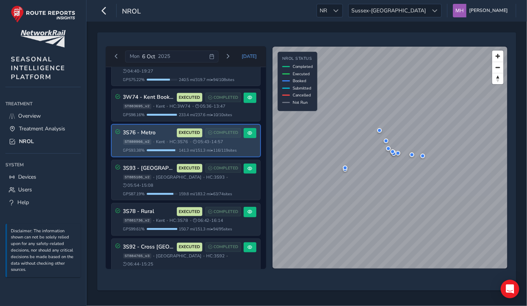
scroll to position [193, 0]
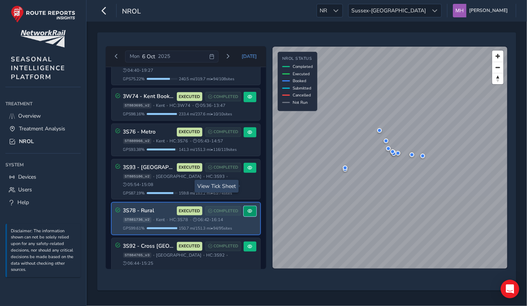
click at [250, 206] on button at bounding box center [250, 211] width 13 height 10
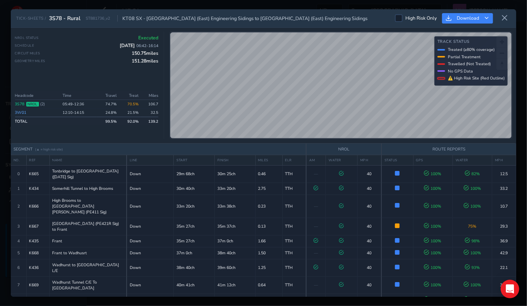
drag, startPoint x: 159, startPoint y: 112, endPoint x: 14, endPoint y: 101, distance: 145.4
click at [14, 101] on div "NROL Status Executed Schedule [DATE] 06:42 - 16:14 Circuit Miles 150.75 miles G…" at bounding box center [263, 86] width 505 height 116
click at [54, 127] on div "Headcode Time Travel Treat Miles 3S78 NROL ( 2 ) 05:49 - 12:36 74.7 % 70.5% 106…" at bounding box center [86, 115] width 143 height 48
click at [94, 46] on div "Schedule [DATE] 06:42 - 16:14" at bounding box center [86, 45] width 143 height 6
click at [66, 103] on td "05:49 - 12:36" at bounding box center [78, 104] width 37 height 8
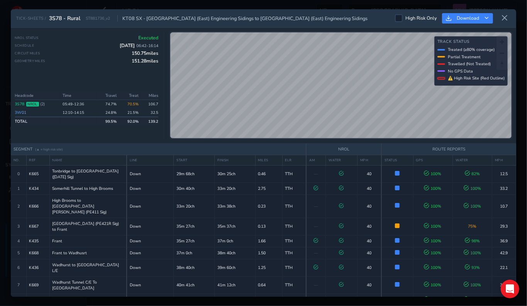
click at [72, 103] on td "05:49 - 12:36" at bounding box center [78, 104] width 37 height 8
drag, startPoint x: 85, startPoint y: 103, endPoint x: 74, endPoint y: 103, distance: 10.8
click at [74, 103] on td "05:49 - 12:36" at bounding box center [78, 104] width 37 height 8
click at [83, 103] on td "05:49 - 12:36" at bounding box center [78, 104] width 37 height 8
drag, startPoint x: 86, startPoint y: 103, endPoint x: 76, endPoint y: 103, distance: 10.8
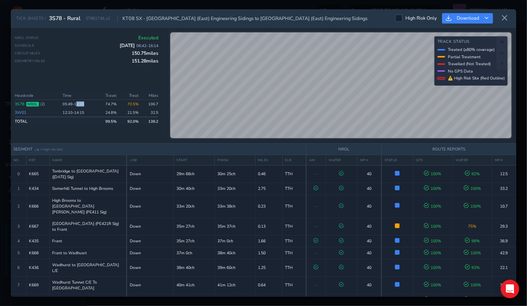
click at [76, 103] on td "05:49 - 12:36" at bounding box center [78, 104] width 37 height 8
click at [83, 103] on td "05:49 - 12:36" at bounding box center [78, 104] width 37 height 8
drag, startPoint x: 85, startPoint y: 103, endPoint x: 67, endPoint y: 103, distance: 18.1
click at [67, 103] on td "05:49 - 12:36" at bounding box center [78, 104] width 37 height 8
click at [61, 112] on td "12:10 - 14:15" at bounding box center [78, 112] width 37 height 9
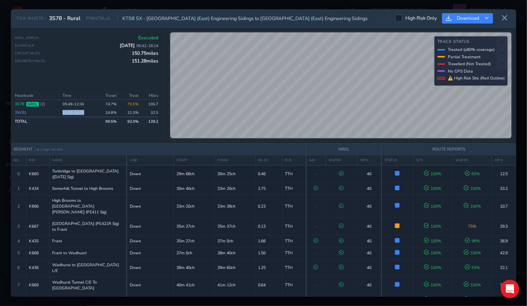
drag, startPoint x: 61, startPoint y: 112, endPoint x: 85, endPoint y: 112, distance: 24.7
click at [85, 112] on td "12:10 - 14:15" at bounding box center [78, 112] width 37 height 9
click at [91, 112] on td "12:10 - 14:15" at bounding box center [78, 112] width 37 height 9
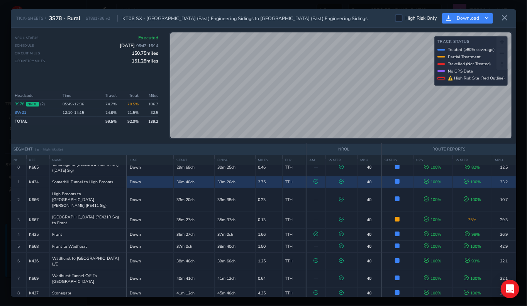
scroll to position [1, 0]
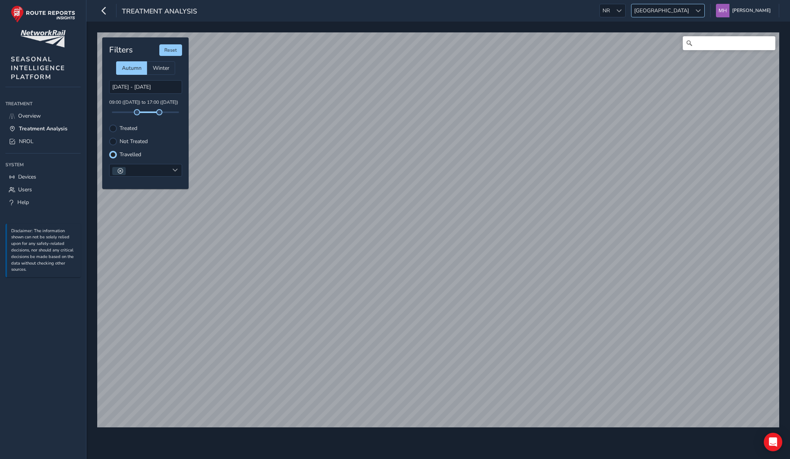
click at [683, 10] on span "[GEOGRAPHIC_DATA]" at bounding box center [662, 10] width 60 height 13
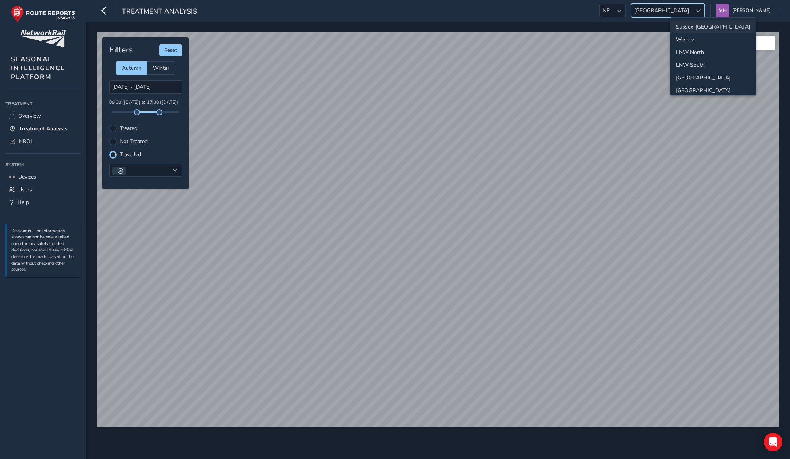
click at [689, 25] on li "Sussex-[GEOGRAPHIC_DATA]" at bounding box center [713, 26] width 85 height 13
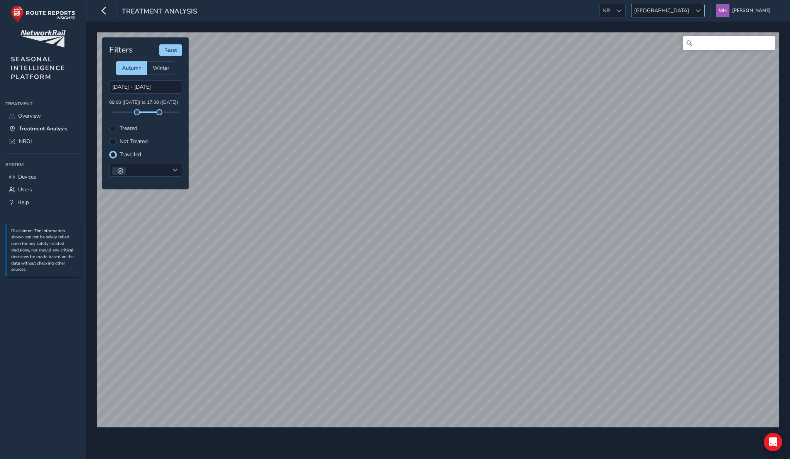
click at [692, 6] on span "[GEOGRAPHIC_DATA]" at bounding box center [662, 10] width 60 height 13
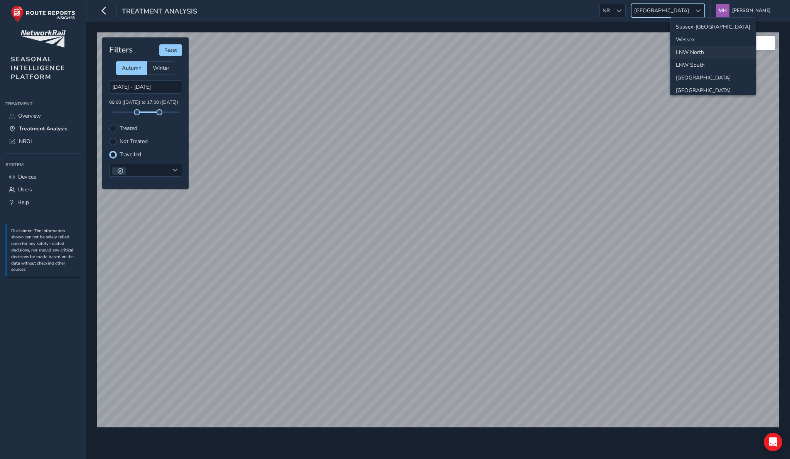
click at [690, 26] on li "Sussex-[GEOGRAPHIC_DATA]" at bounding box center [713, 26] width 85 height 13
